Goal: Task Accomplishment & Management: Manage account settings

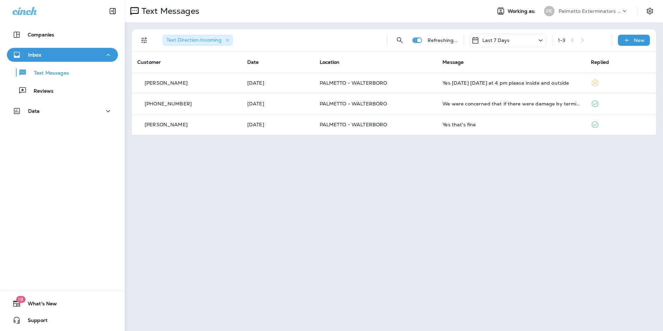
click at [81, 82] on div "Text Messages Reviews" at bounding box center [62, 80] width 111 height 36
click at [80, 74] on div "Text Messages" at bounding box center [62, 72] width 105 height 10
click at [63, 100] on div "Inbox Text Messages Reviews" at bounding box center [62, 74] width 125 height 53
click at [63, 90] on div "Reviews" at bounding box center [62, 90] width 105 height 10
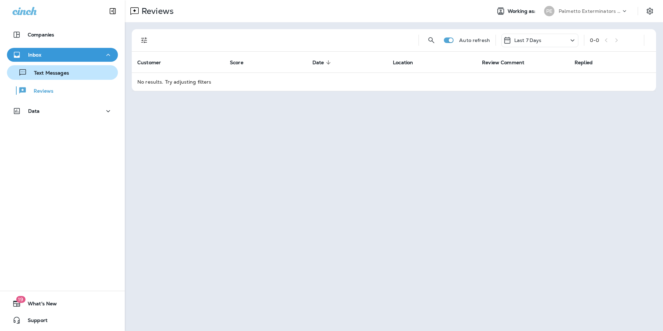
click at [66, 75] on p "Text Messages" at bounding box center [48, 73] width 42 height 7
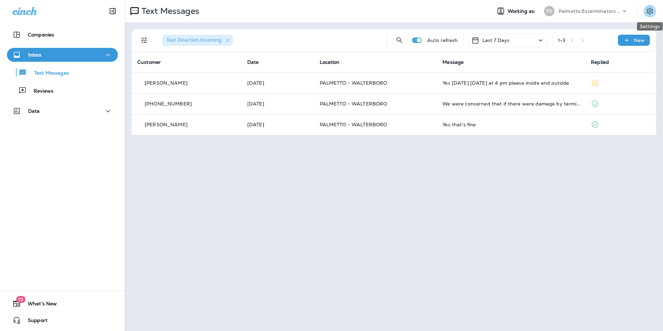
click at [650, 13] on icon "Settings" at bounding box center [650, 11] width 8 height 8
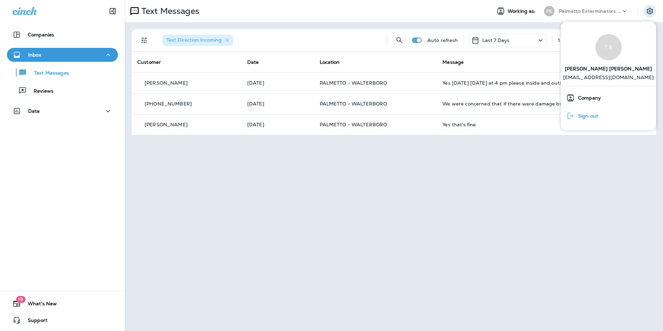
click at [601, 117] on button "Sign out" at bounding box center [608, 116] width 95 height 18
click at [595, 118] on span "Sign out" at bounding box center [587, 116] width 24 height 6
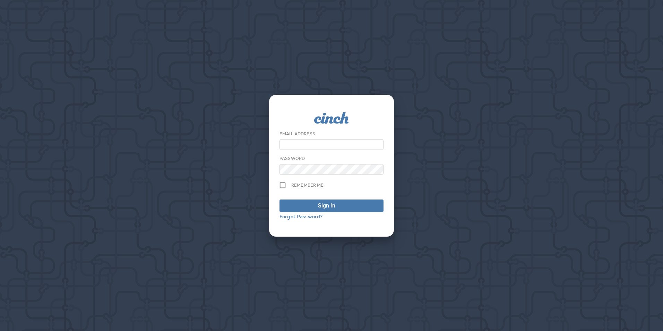
type input "**********"
